Goal: Task Accomplishment & Management: Manage account settings

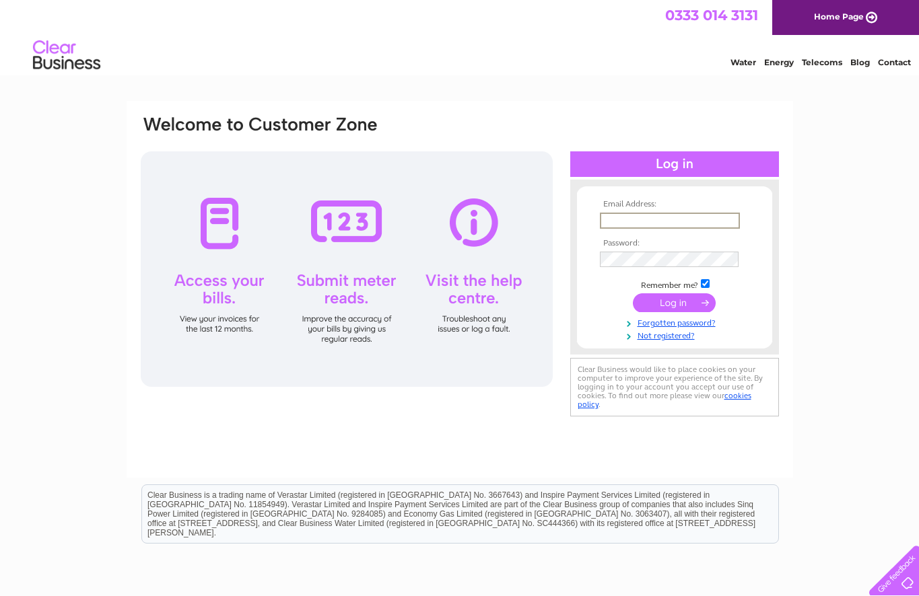
type input "[PERSON_NAME][EMAIL_ADDRESS][DOMAIN_NAME]"
click at [674, 302] on input "submit" at bounding box center [674, 302] width 83 height 19
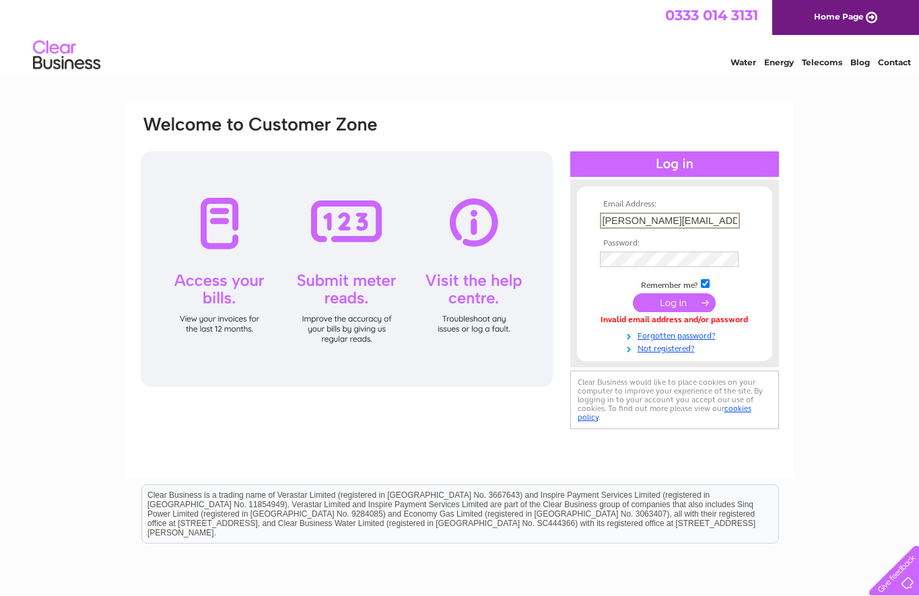
click at [862, 228] on div "Email Address: stephen@reynoldsfarmers.co.uk Password:" at bounding box center [459, 404] width 919 height 607
click at [736, 220] on input "[PERSON_NAME][EMAIL_ADDRESS][DOMAIN_NAME]" at bounding box center [670, 221] width 140 height 16
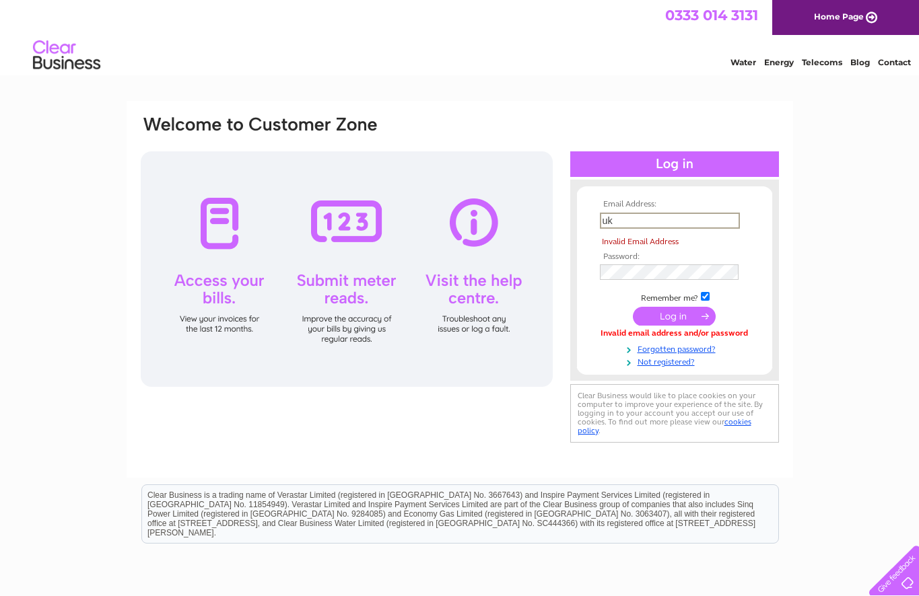
click at [616, 221] on input "uk" at bounding box center [670, 221] width 140 height 16
type input "u"
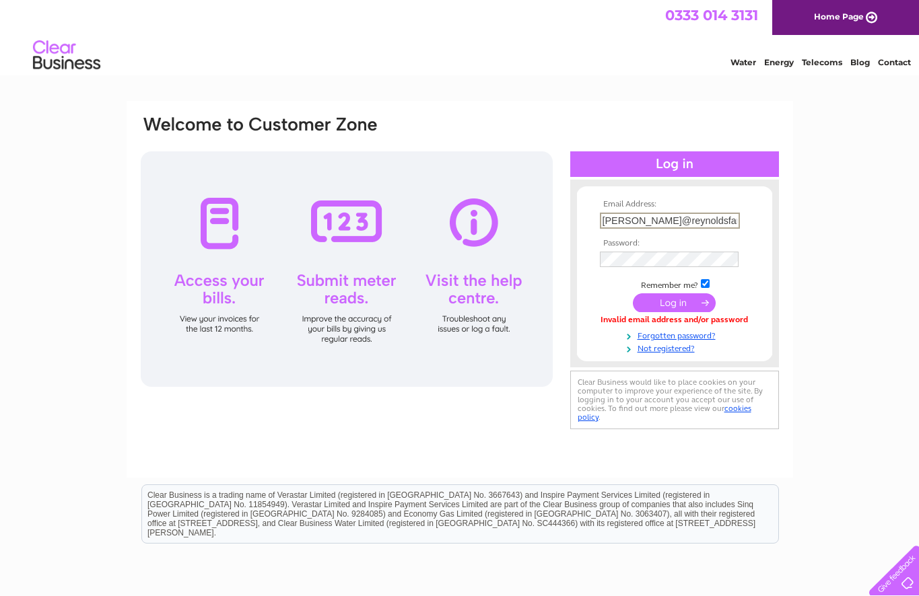
type input "[PERSON_NAME][EMAIL_ADDRESS][DOMAIN_NAME]"
click at [826, 246] on div "Email Address: stephen@reynoldsfarmers.co.uk Password:" at bounding box center [459, 404] width 919 height 607
click at [676, 300] on input "submit" at bounding box center [674, 302] width 83 height 19
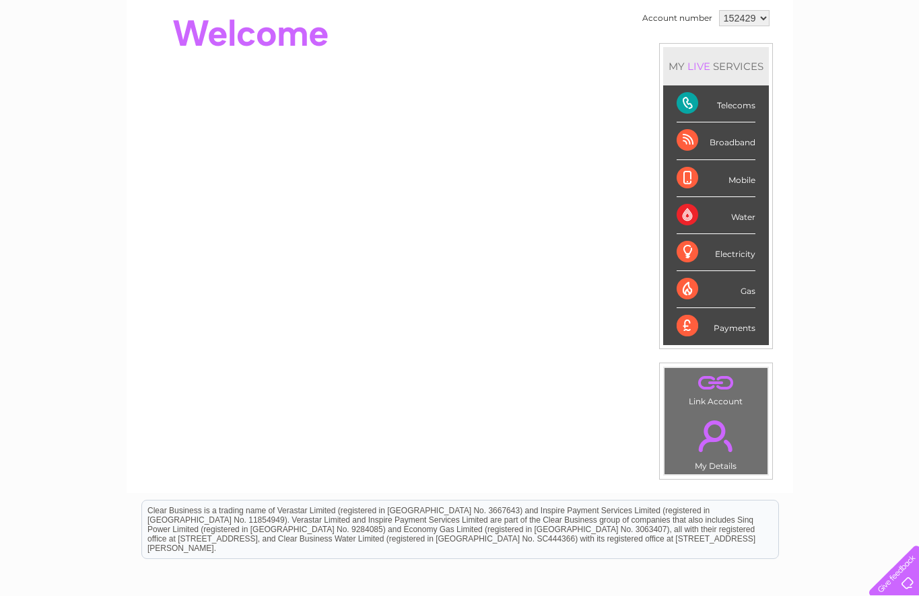
scroll to position [137, 0]
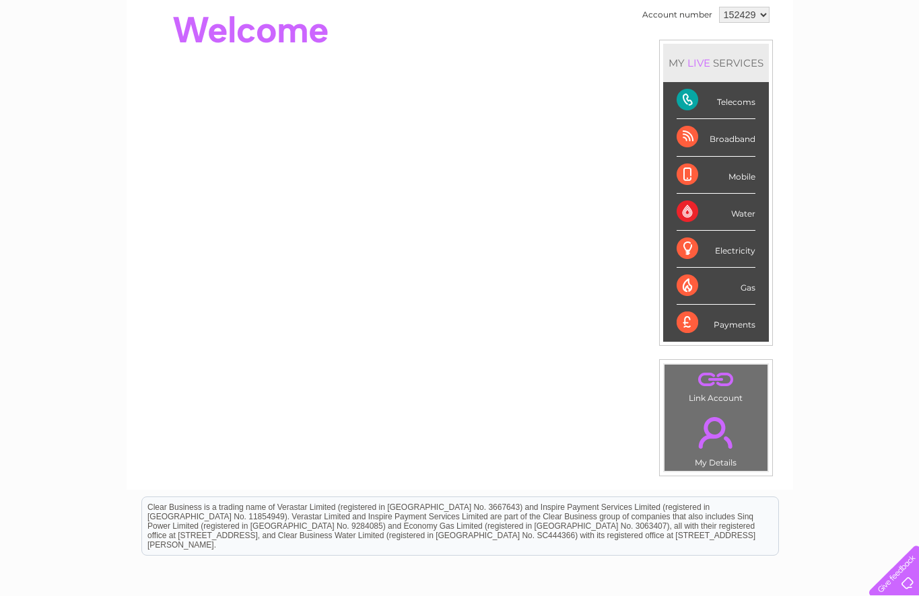
click at [693, 102] on div "Telecoms" at bounding box center [716, 100] width 79 height 37
click at [688, 137] on div "Broadband" at bounding box center [716, 137] width 79 height 37
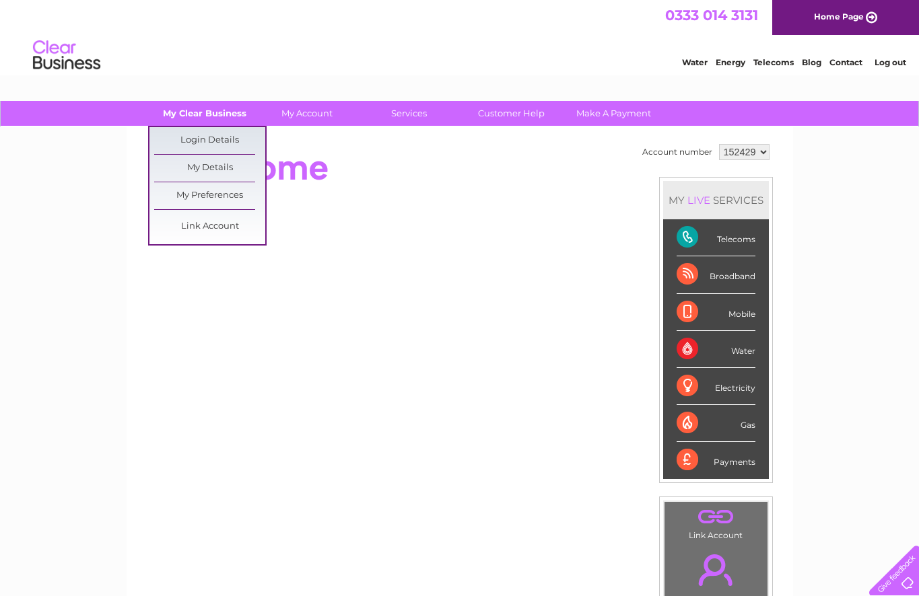
scroll to position [0, 0]
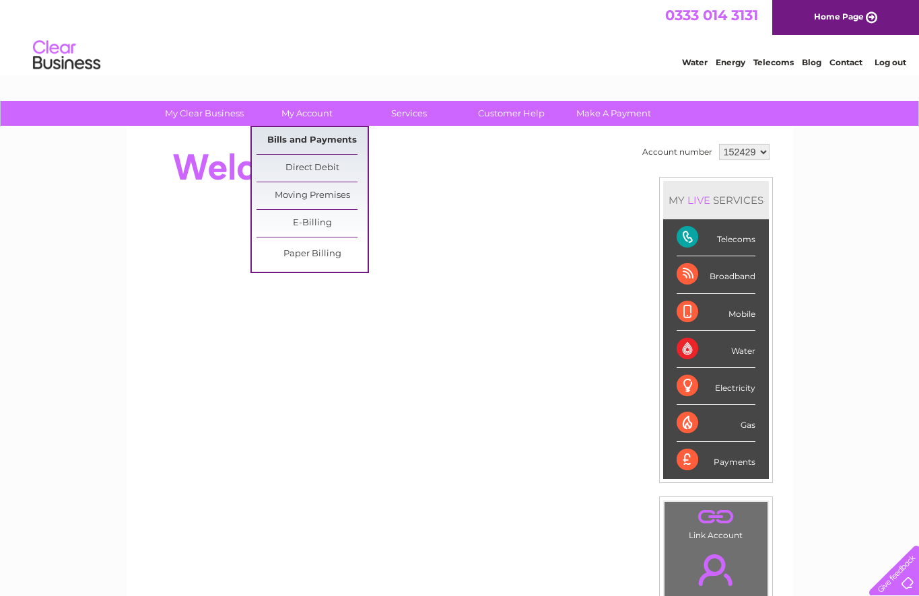
click at [304, 140] on link "Bills and Payments" at bounding box center [311, 140] width 111 height 27
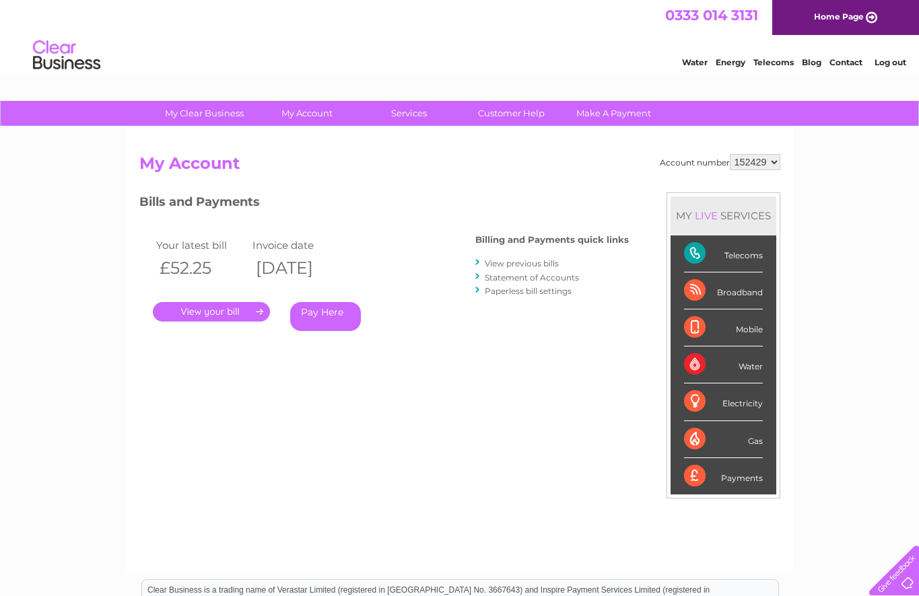
click at [304, 140] on div "Account number 152429 My Account MY LIVE SERVICES Telecoms Broadband Mobile Wat…" at bounding box center [460, 350] width 666 height 446
click at [260, 308] on link "." at bounding box center [211, 312] width 117 height 20
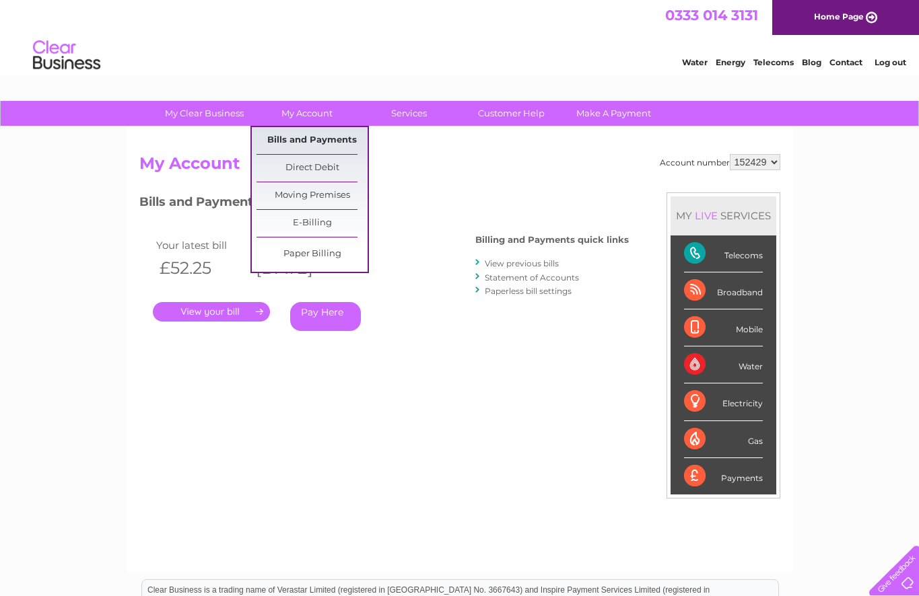
click at [302, 139] on link "Bills and Payments" at bounding box center [311, 140] width 111 height 27
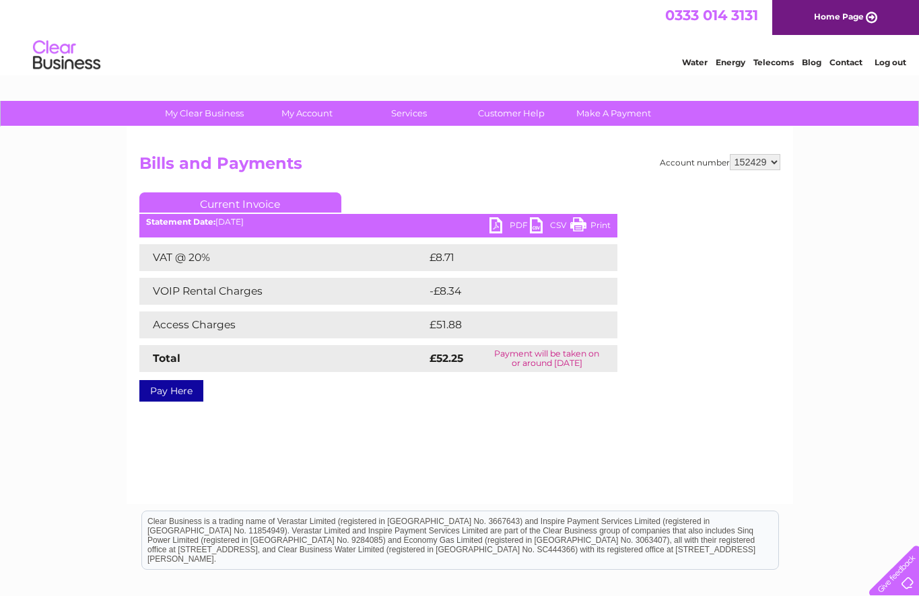
click at [495, 226] on link "PDF" at bounding box center [509, 227] width 40 height 20
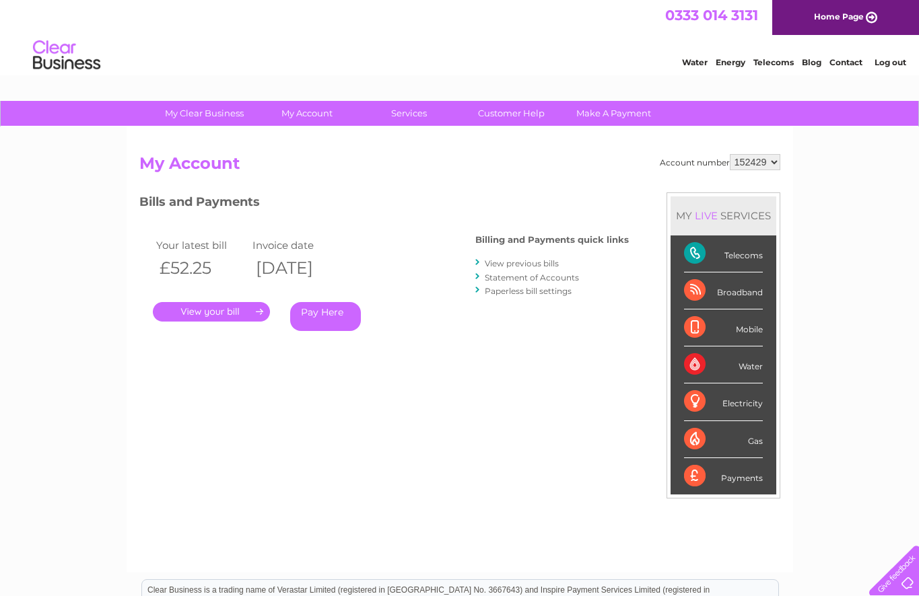
click at [262, 310] on link "." at bounding box center [211, 312] width 117 height 20
click at [479, 263] on div at bounding box center [478, 262] width 6 height 13
click at [522, 264] on link "View previous bills" at bounding box center [522, 263] width 74 height 10
